Goal: Task Accomplishment & Management: Use online tool/utility

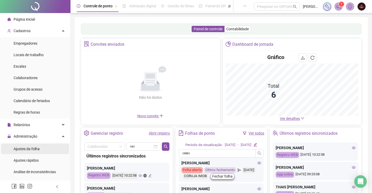
click at [25, 147] on span "Ajustes da folha" at bounding box center [27, 149] width 26 height 4
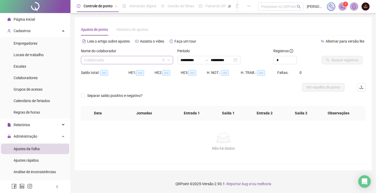
type input "**********"
click at [116, 63] on input "search" at bounding box center [124, 60] width 81 height 8
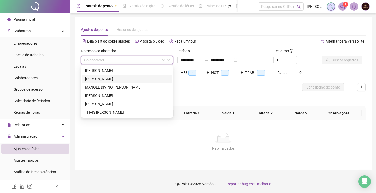
click at [108, 77] on div "[PERSON_NAME]" at bounding box center [127, 79] width 84 height 6
click at [120, 61] on span "[PERSON_NAME]" at bounding box center [127, 60] width 86 height 8
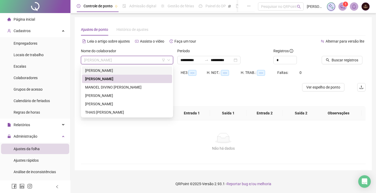
click at [115, 72] on div "[PERSON_NAME]" at bounding box center [127, 71] width 84 height 6
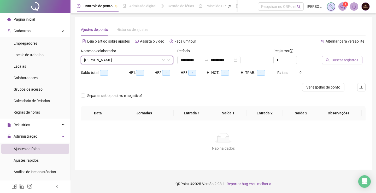
click at [333, 60] on span "Buscar registros" at bounding box center [345, 60] width 27 height 6
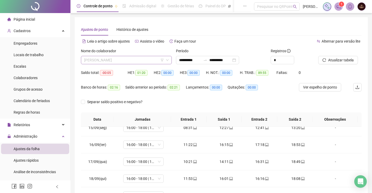
click at [123, 57] on span "[PERSON_NAME]" at bounding box center [126, 60] width 85 height 8
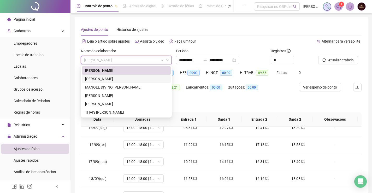
click at [110, 78] on div "[PERSON_NAME]" at bounding box center [126, 79] width 82 height 6
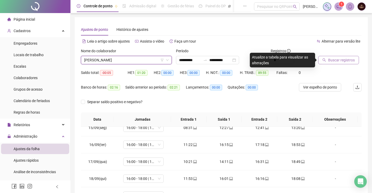
click at [333, 59] on span "Buscar registros" at bounding box center [341, 60] width 27 height 6
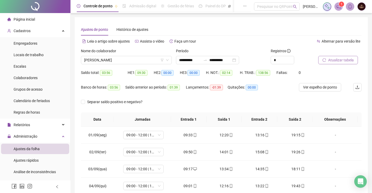
click at [109, 55] on div "Nome do colaborador" at bounding box center [126, 52] width 91 height 8
click at [111, 60] on span "[PERSON_NAME]" at bounding box center [126, 60] width 85 height 8
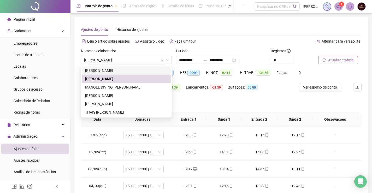
click at [215, 41] on div "Leia o artigo sobre ajustes Assista o vídeo Faça um tour" at bounding box center [151, 41] width 140 height 8
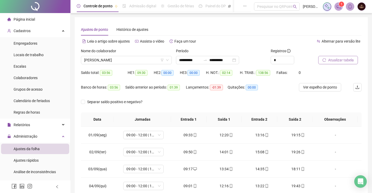
click at [110, 56] on div "Nome do colaborador" at bounding box center [126, 52] width 91 height 8
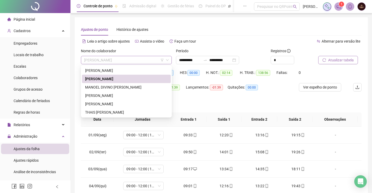
click at [111, 58] on span "[PERSON_NAME]" at bounding box center [126, 60] width 85 height 8
click at [110, 87] on div "MANOEL DIVINO [PERSON_NAME]" at bounding box center [126, 87] width 82 height 6
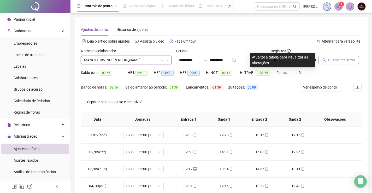
click at [338, 61] on span "Buscar registros" at bounding box center [341, 60] width 27 height 6
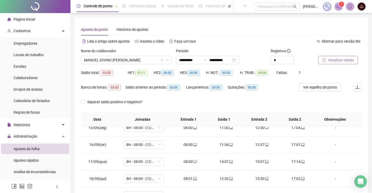
click at [115, 55] on div "Nome do colaborador" at bounding box center [126, 52] width 91 height 8
click at [130, 59] on span "MANOEL DIVINO [PERSON_NAME]" at bounding box center [126, 60] width 85 height 8
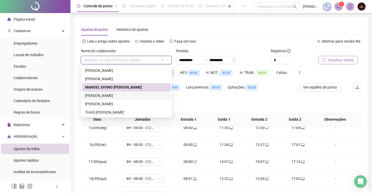
click at [108, 95] on div "[PERSON_NAME]" at bounding box center [126, 96] width 82 height 6
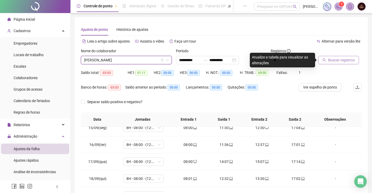
click at [329, 60] on span "Buscar registros" at bounding box center [341, 60] width 27 height 6
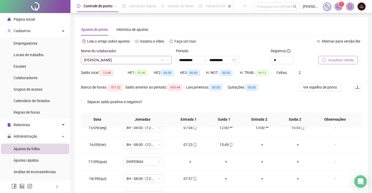
click at [118, 59] on span "[PERSON_NAME]" at bounding box center [126, 60] width 85 height 8
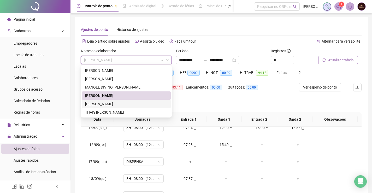
drag, startPoint x: 110, startPoint y: 104, endPoint x: 152, endPoint y: 104, distance: 42.3
click at [110, 103] on div "[PERSON_NAME]" at bounding box center [126, 104] width 82 height 6
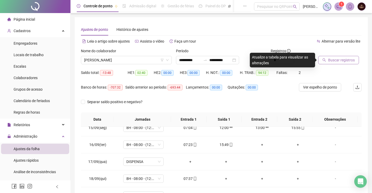
click at [340, 61] on span "Buscar registros" at bounding box center [341, 60] width 27 height 6
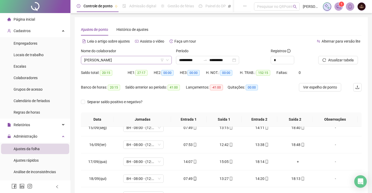
click at [115, 58] on span "[PERSON_NAME]" at bounding box center [126, 60] width 85 height 8
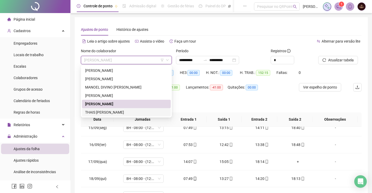
click at [114, 114] on div "THAIS [PERSON_NAME]" at bounding box center [126, 112] width 82 height 6
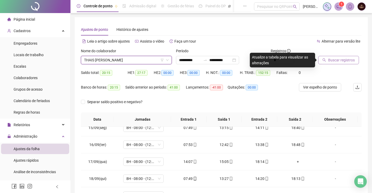
click at [341, 61] on span "Buscar registros" at bounding box center [341, 60] width 27 height 6
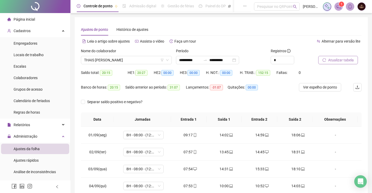
click at [343, 59] on span "Atualizar tabela" at bounding box center [341, 60] width 26 height 6
click at [126, 59] on span "THAIS [PERSON_NAME]" at bounding box center [126, 60] width 85 height 8
click at [241, 96] on div "Quitações: 00:00" at bounding box center [246, 90] width 37 height 15
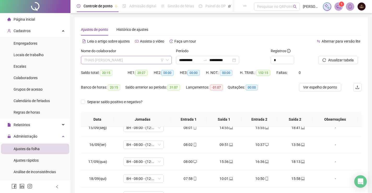
click at [115, 61] on span "THAIS [PERSON_NAME]" at bounding box center [126, 60] width 85 height 8
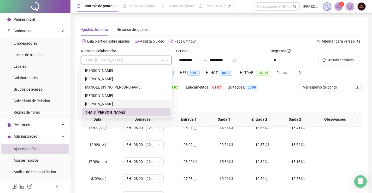
click at [114, 102] on div "[PERSON_NAME]" at bounding box center [126, 104] width 82 height 6
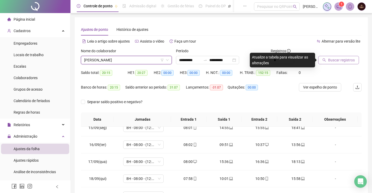
click at [350, 60] on span "Buscar registros" at bounding box center [341, 60] width 27 height 6
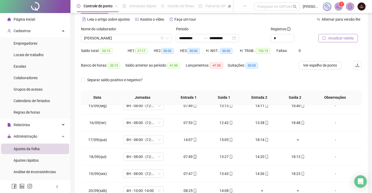
scroll to position [74, 0]
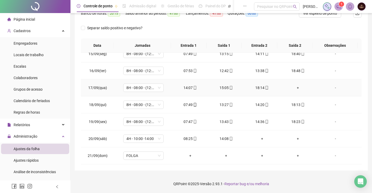
click at [298, 88] on div "+" at bounding box center [298, 88] width 28 height 6
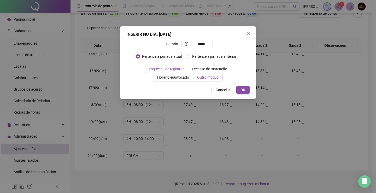
type input "*****"
click at [203, 79] on span "Outro motivo" at bounding box center [207, 77] width 21 height 4
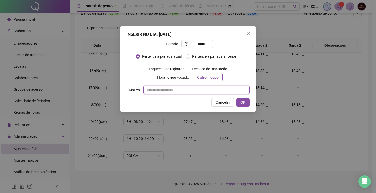
click at [168, 91] on input "text" at bounding box center [196, 90] width 106 height 8
type input "*"
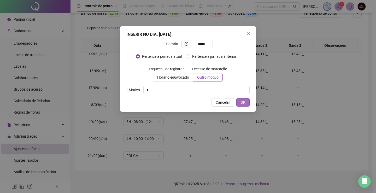
drag, startPoint x: 249, startPoint y: 102, endPoint x: 246, endPoint y: 102, distance: 2.9
click at [248, 102] on button "OK" at bounding box center [242, 102] width 13 height 8
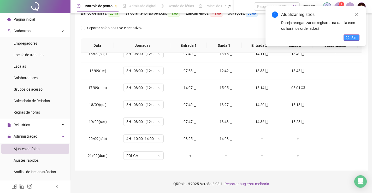
click at [353, 38] on span "Sim" at bounding box center [354, 38] width 6 height 6
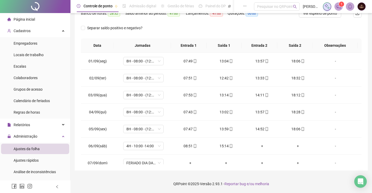
scroll to position [0, 0]
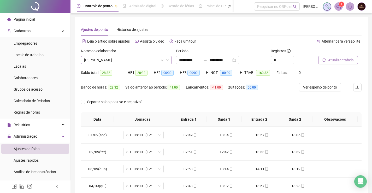
click at [146, 62] on span "[PERSON_NAME]" at bounding box center [126, 60] width 85 height 8
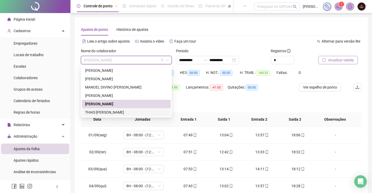
click at [103, 113] on div "THAIS [PERSON_NAME]" at bounding box center [126, 112] width 82 height 6
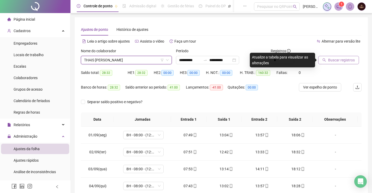
click at [349, 61] on span "Buscar registros" at bounding box center [341, 60] width 27 height 6
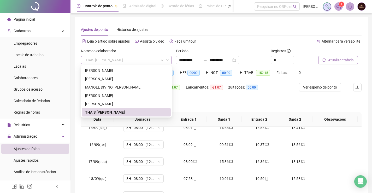
click at [109, 62] on span "THAIS [PERSON_NAME]" at bounding box center [126, 60] width 85 height 8
click at [126, 102] on div "[PERSON_NAME]" at bounding box center [126, 104] width 82 height 6
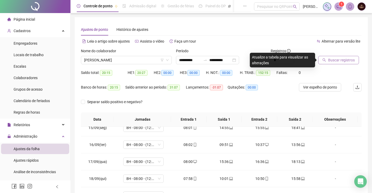
click at [349, 58] on span "Buscar registros" at bounding box center [341, 60] width 27 height 6
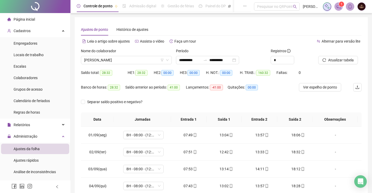
click at [26, 20] on span "Página inicial" at bounding box center [24, 19] width 21 height 4
